Goal: Information Seeking & Learning: Learn about a topic

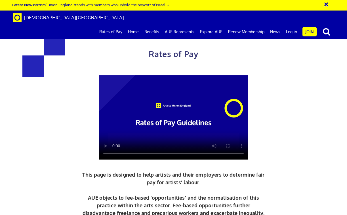
scroll to position [0, 1]
click at [312, 102] on div "Rates of Pay This page is designed to help artists and their employers to deter…" at bounding box center [174, 139] width 356 height 266
click at [184, 25] on link "AUE Represents" at bounding box center [179, 32] width 35 height 14
click at [174, 25] on link "AUE Represents" at bounding box center [179, 32] width 35 height 14
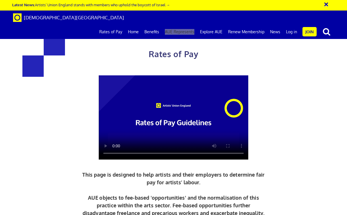
click at [0, 0] on div "× Latest News: Artists’ Union England stands with members who uphold the boycot…" at bounding box center [173, 19] width 347 height 39
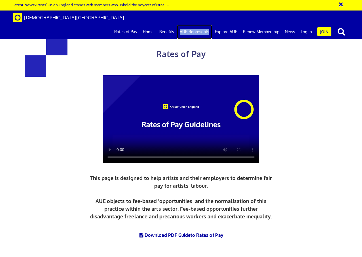
scroll to position [49, 0]
click at [187, 214] on h2 "Daily and Hourly Rates for Artist Wages UK:" at bounding box center [181, 258] width 247 height 17
drag, startPoint x: 75, startPoint y: 114, endPoint x: 274, endPoint y: 151, distance: 202.2
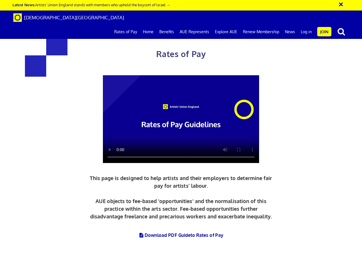
copy div "Residency (100% of generic rate) All residencies should be calculated on a pro …"
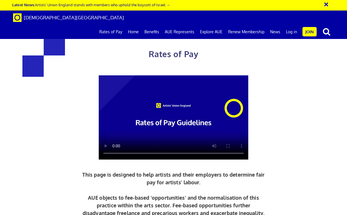
scroll to position [125, 0]
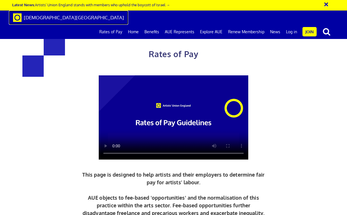
click at [39, 19] on span "[DEMOGRAPHIC_DATA][GEOGRAPHIC_DATA]" at bounding box center [74, 17] width 100 height 6
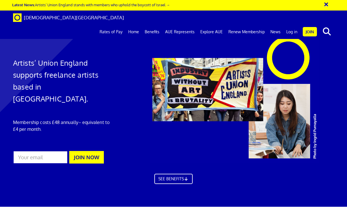
scroll to position [0, 1]
click at [152, 25] on link "Benefits" at bounding box center [152, 32] width 20 height 14
click at [191, 25] on link "AUE Represents" at bounding box center [179, 32] width 35 height 14
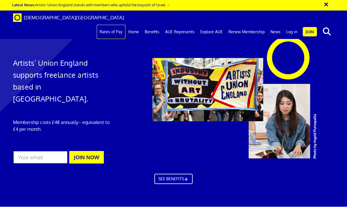
click at [113, 25] on link "Rates of Pay" at bounding box center [111, 32] width 29 height 14
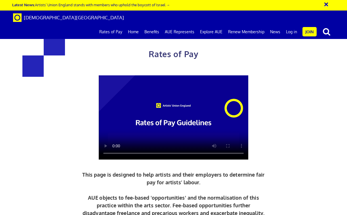
scroll to position [0, 1]
click at [293, 104] on div "Rates of Pay This page is designed to help artists and their employers to deter…" at bounding box center [174, 139] width 356 height 266
click at [264, 92] on div at bounding box center [173, 117] width 237 height 84
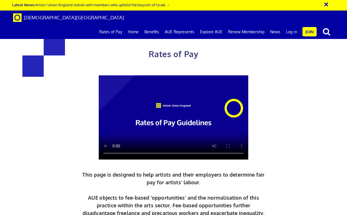
click at [319, 124] on div "Rates of Pay This page is designed to help artists and their employers to deter…" at bounding box center [174, 139] width 356 height 266
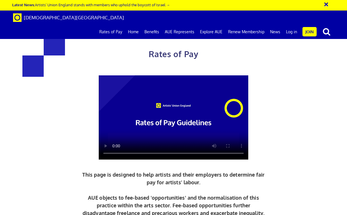
scroll to position [738, 0]
drag, startPoint x: 259, startPoint y: 195, endPoint x: 227, endPoint y: 188, distance: 32.4
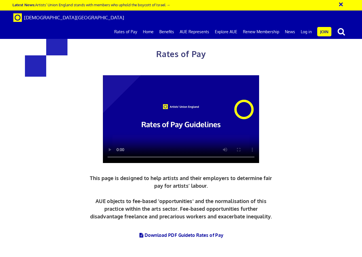
scroll to position [0, 1]
